Goal: Task Accomplishment & Management: Use online tool/utility

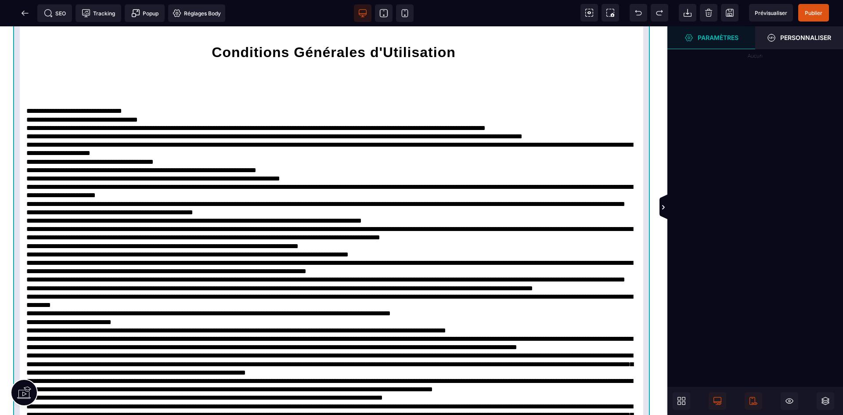
scroll to position [98, 0]
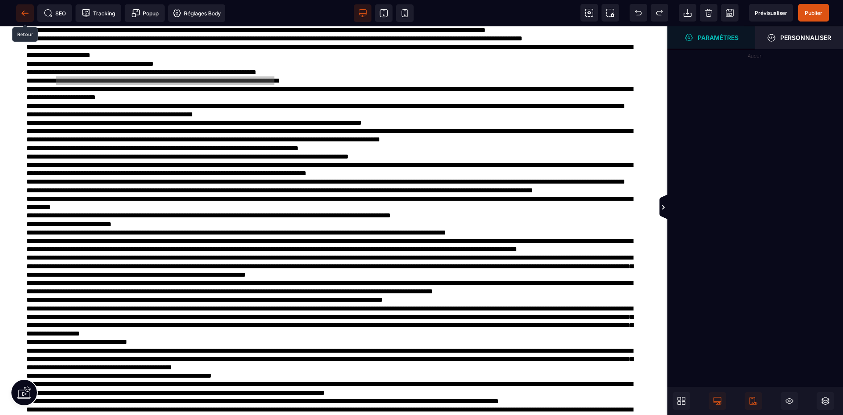
click at [23, 13] on icon at bounding box center [25, 13] width 7 height 0
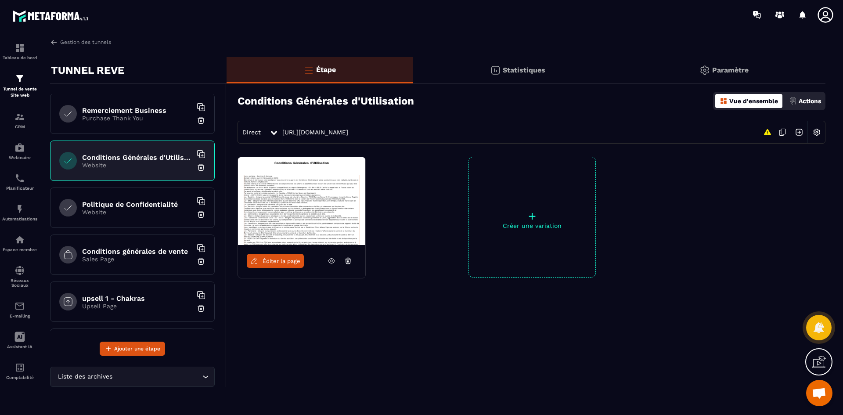
scroll to position [307, 0]
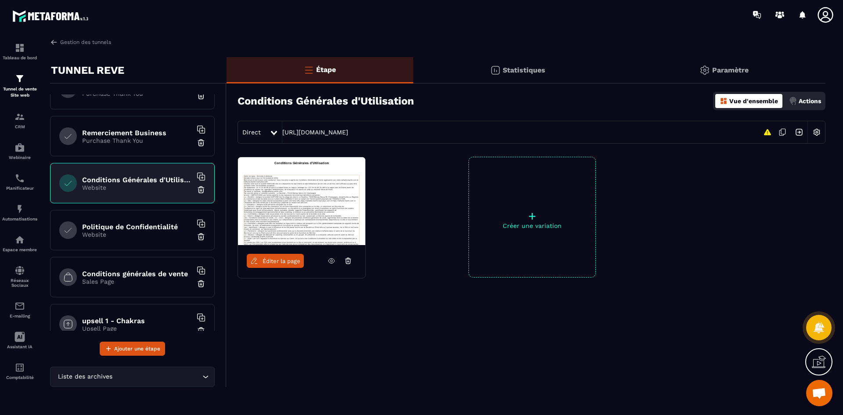
click at [126, 223] on h6 "Politique de Confidentialité" at bounding box center [137, 227] width 110 height 8
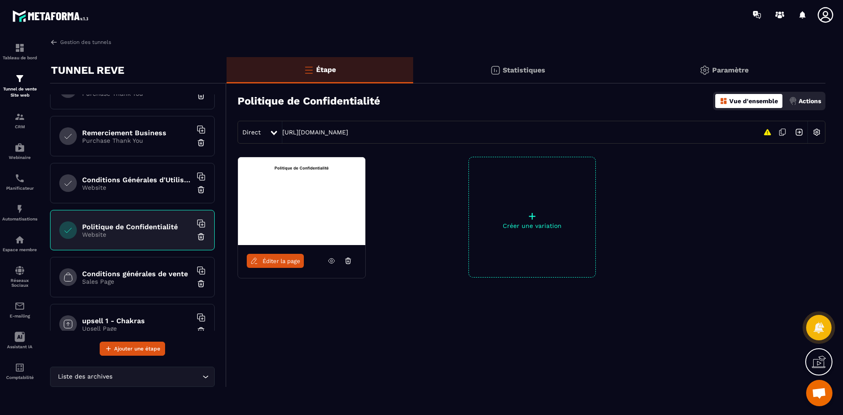
click at [282, 263] on span "Éditer la page" at bounding box center [281, 261] width 38 height 7
